Goal: Transaction & Acquisition: Purchase product/service

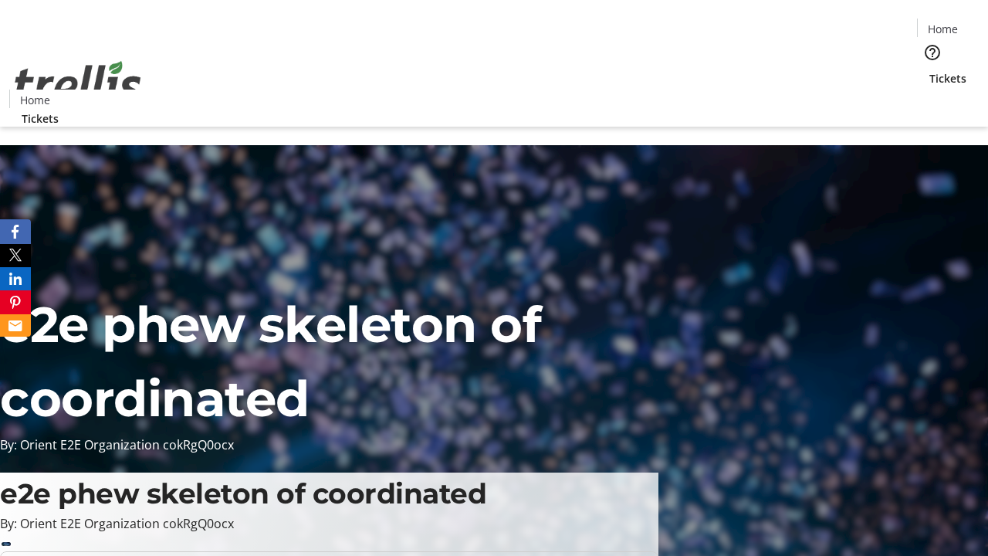
click at [929, 70] on span "Tickets" at bounding box center [947, 78] width 37 height 16
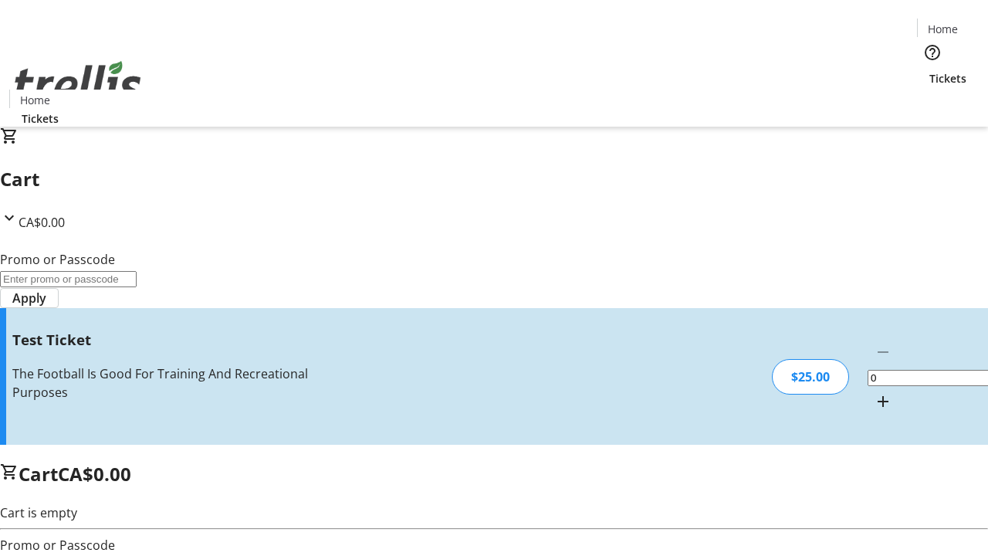
click at [873, 392] on mat-icon "Increment by one" at bounding box center [882, 401] width 19 height 19
type input "1"
